Goal: Contribute content: Contribute content

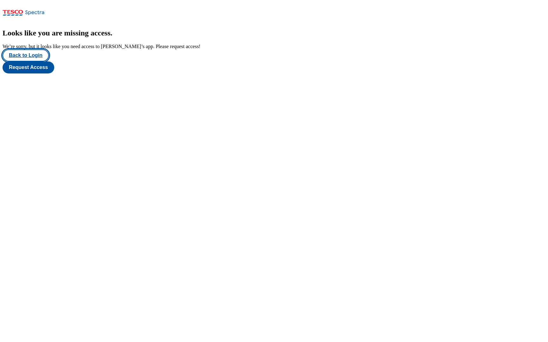
click at [27, 61] on button "Back to Login" at bounding box center [26, 55] width 46 height 12
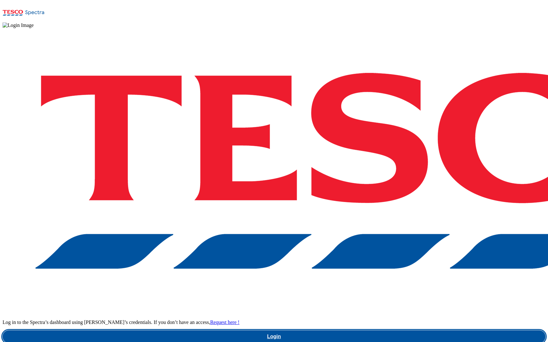
click at [421, 331] on link "Login" at bounding box center [274, 337] width 543 height 13
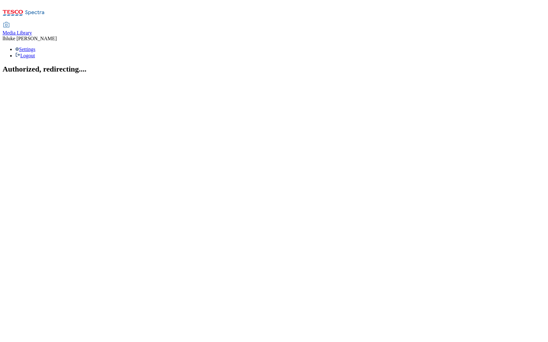
click at [42, 11] on icon at bounding box center [24, 14] width 42 height 13
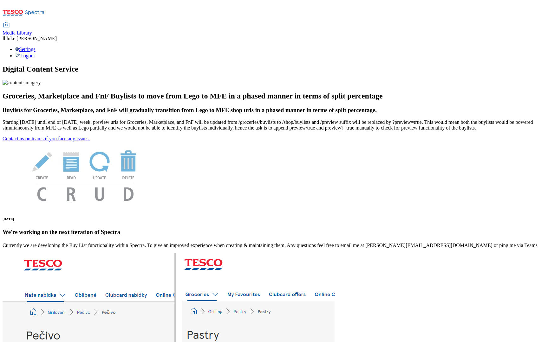
click at [32, 30] on div "Media Library" at bounding box center [17, 33] width 29 height 6
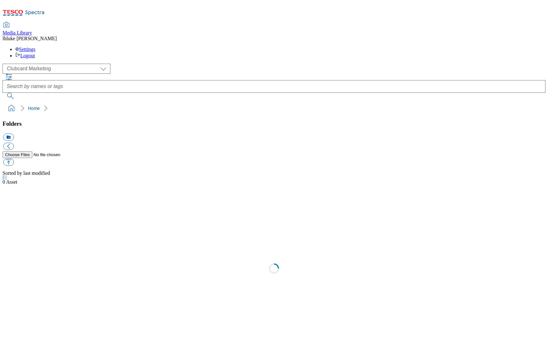
select select "flare-clubcard-mktg"
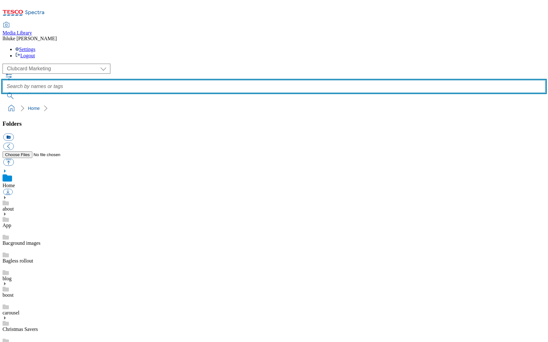
click at [223, 80] on input "text" at bounding box center [274, 86] width 543 height 13
type input "unpacked"
click at [19, 93] on button "submit" at bounding box center [11, 96] width 16 height 6
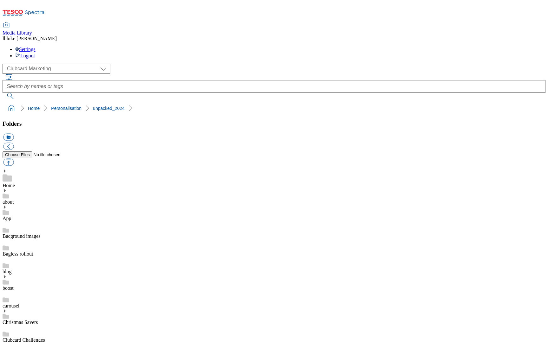
scroll to position [334, 0]
click at [14, 134] on button "icon_new_folder" at bounding box center [8, 137] width 10 height 7
type input "Unpacked"
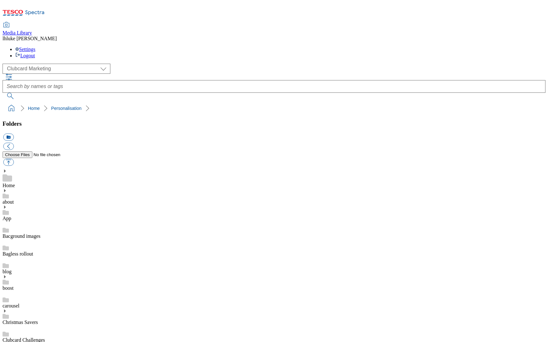
type input "unpacked_2025"
click at [14, 159] on button "button" at bounding box center [8, 162] width 10 height 7
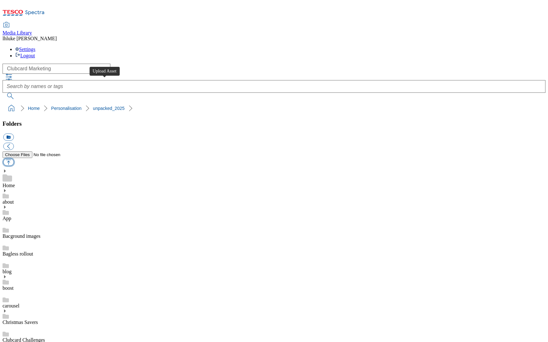
type input "C:\fakepath\Unpacked_2025_Hero_Tablet_1029x441.png"
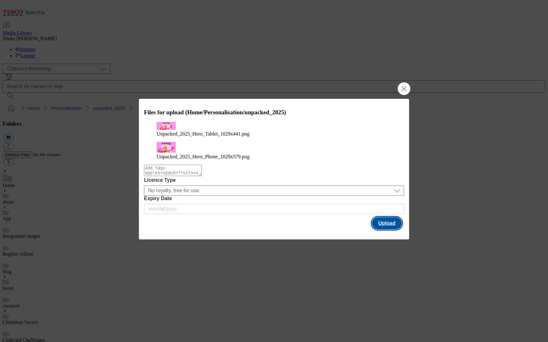
click at [380, 222] on button "Upload" at bounding box center [387, 223] width 30 height 12
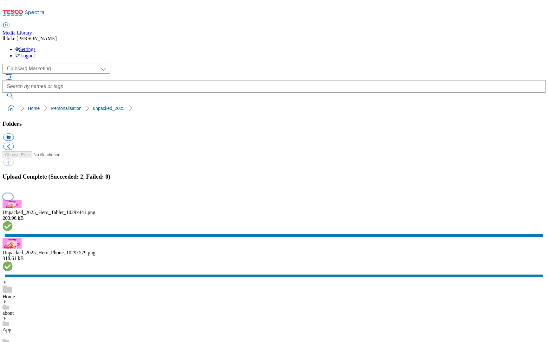
click at [13, 200] on button "button" at bounding box center [8, 197] width 10 height 6
